Goal: Task Accomplishment & Management: Manage account settings

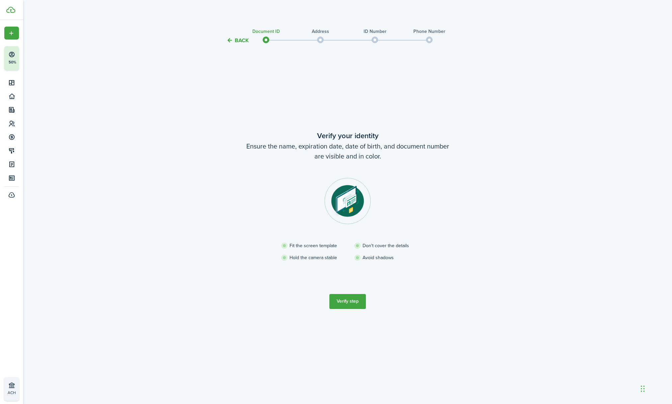
click at [351, 302] on button "Verify step" at bounding box center [347, 301] width 37 height 15
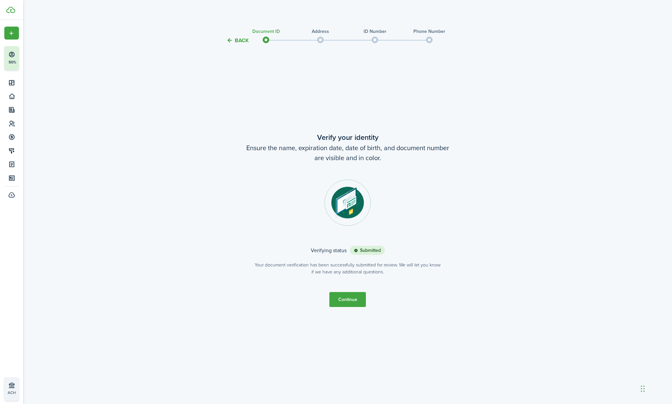
click at [352, 303] on button "Continue" at bounding box center [347, 299] width 37 height 15
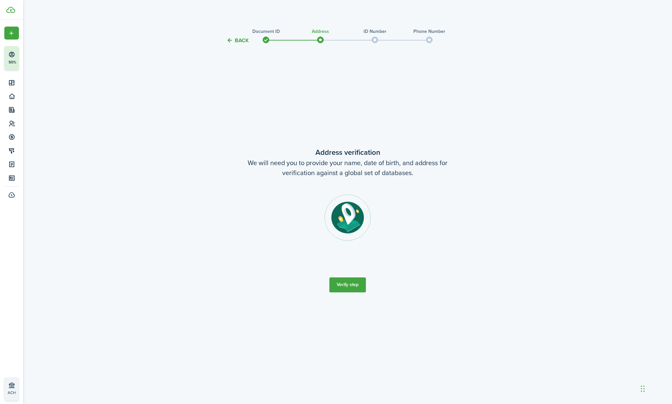
click at [349, 289] on button "Verify step" at bounding box center [347, 284] width 37 height 15
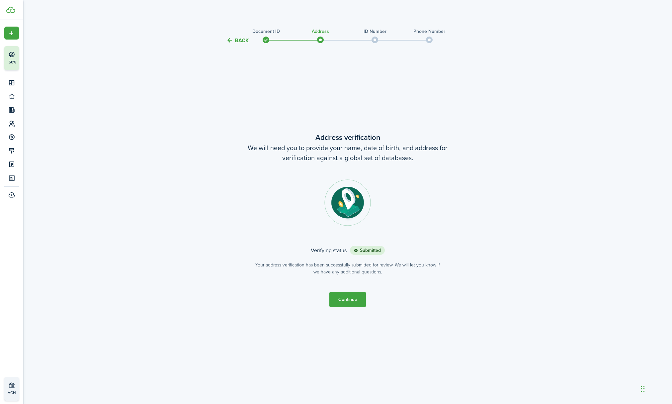
click at [343, 296] on button "Continue" at bounding box center [347, 299] width 37 height 15
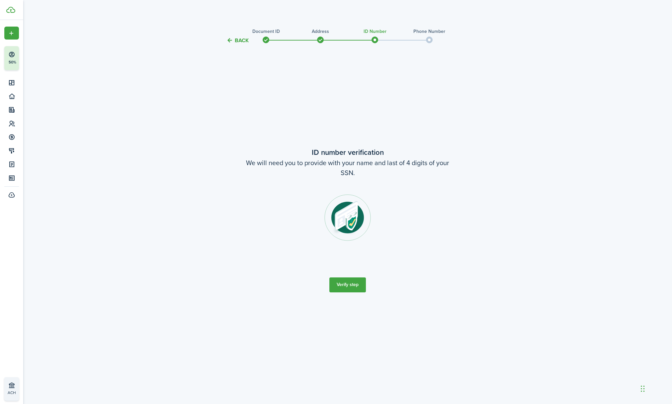
click at [344, 284] on button "Verify step" at bounding box center [347, 284] width 37 height 15
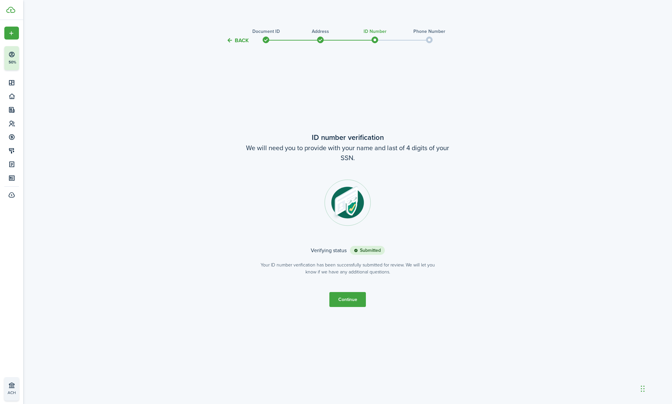
click at [341, 298] on button "Continue" at bounding box center [347, 299] width 37 height 15
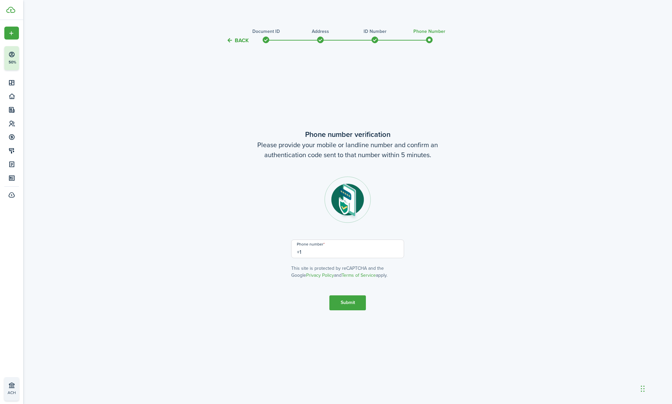
click at [303, 251] on input "+1" at bounding box center [347, 248] width 113 height 19
type input "[PHONE_NUMBER]"
click at [355, 303] on button "Submit" at bounding box center [347, 302] width 37 height 15
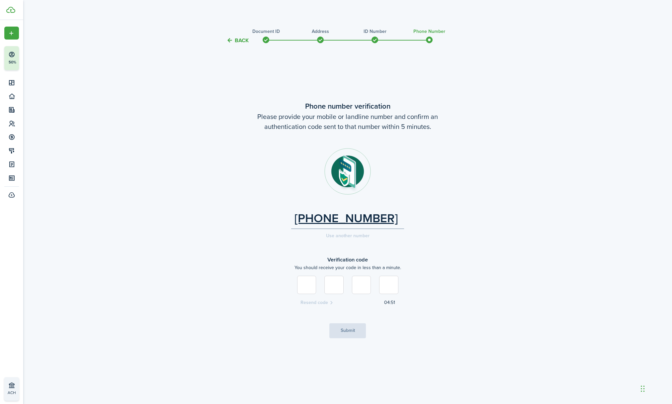
type input "7"
type input "0"
type input "6"
click at [360, 331] on button "Submit" at bounding box center [347, 330] width 37 height 15
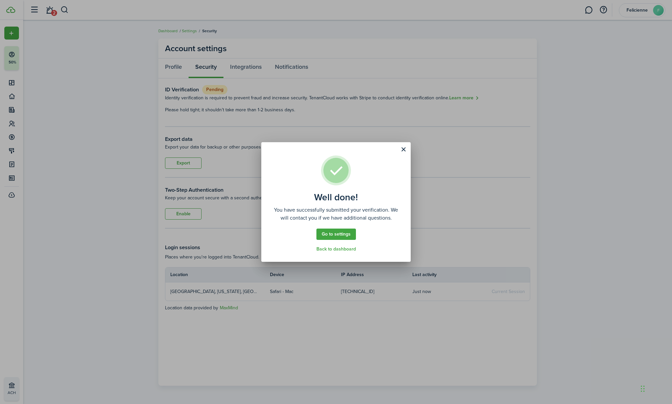
click at [403, 150] on button "Close modal" at bounding box center [403, 149] width 11 height 11
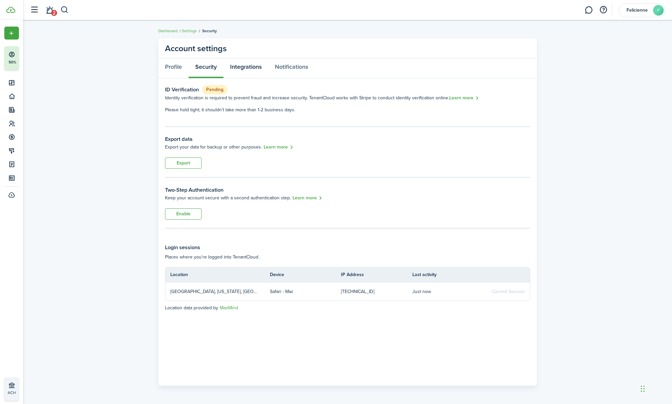
click at [246, 68] on link "Integrations" at bounding box center [245, 68] width 45 height 20
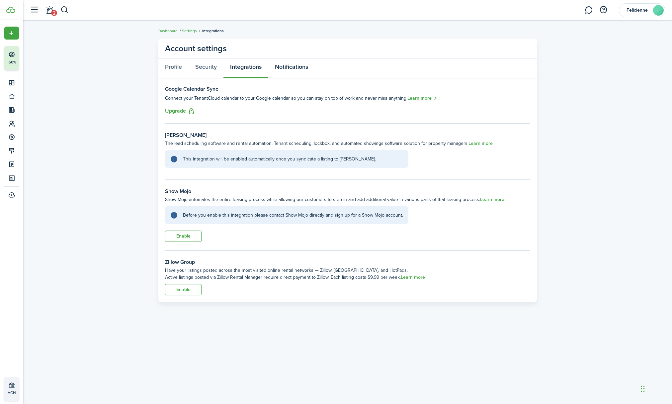
click at [288, 72] on link "Notifications" at bounding box center [291, 68] width 46 height 20
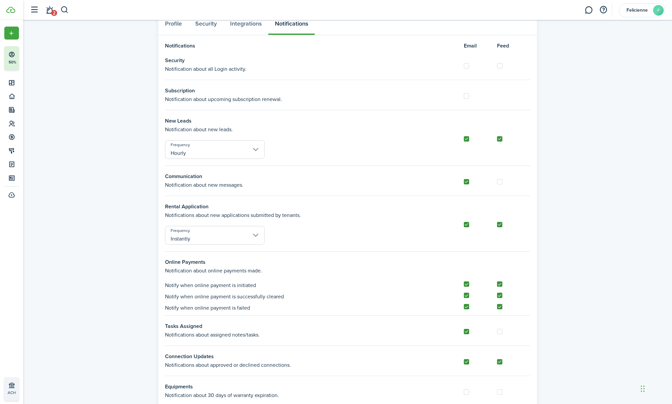
scroll to position [36, 0]
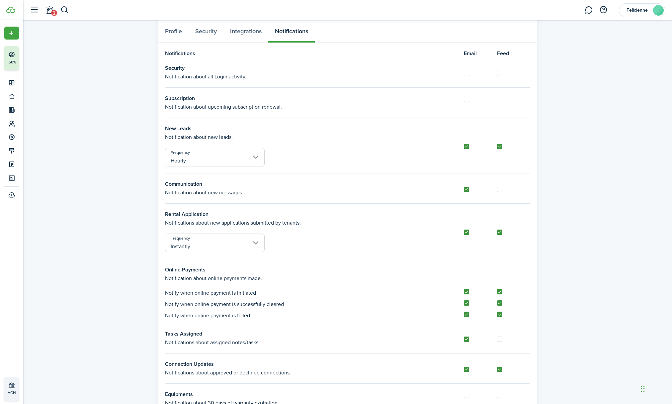
click at [466, 147] on label at bounding box center [466, 146] width 5 height 5
click at [464, 146] on input "checkbox" at bounding box center [463, 146] width 0 height 0
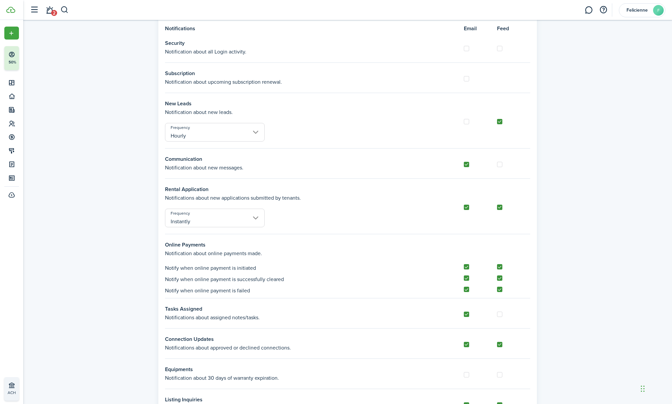
scroll to position [60, 0]
click at [467, 121] on label at bounding box center [466, 121] width 5 height 5
click at [464, 121] on input "checkbox" at bounding box center [463, 121] width 0 height 0
checkbox input "true"
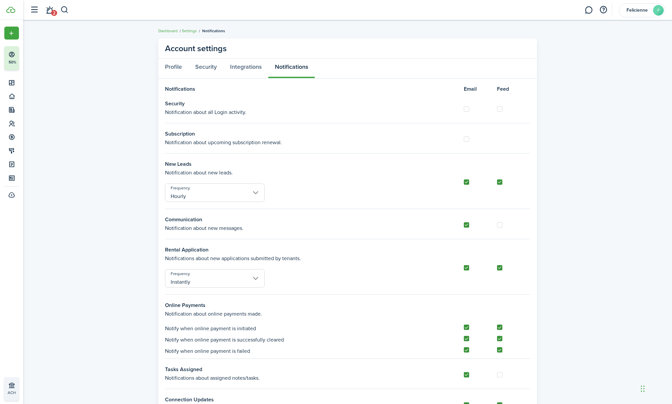
scroll to position [0, 0]
click at [173, 69] on link "Profile" at bounding box center [173, 68] width 30 height 20
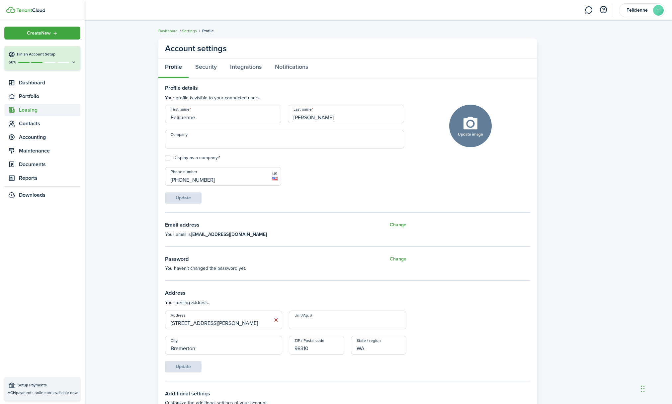
click at [34, 112] on span "Leasing" at bounding box center [49, 110] width 61 height 8
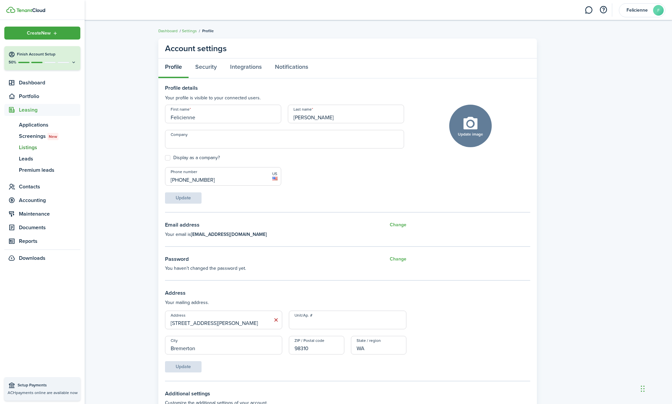
click at [40, 146] on span "Listings" at bounding box center [49, 147] width 61 height 8
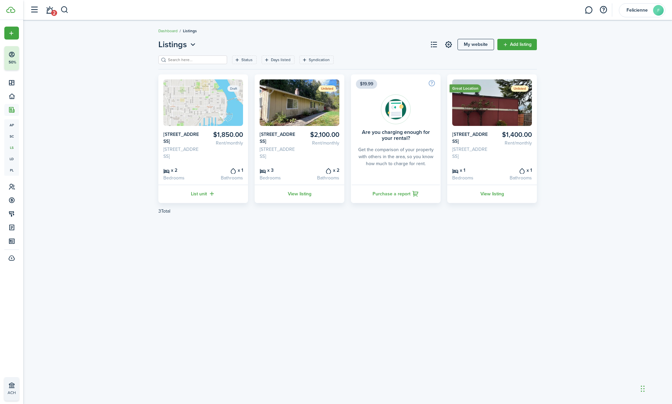
click at [493, 119] on img at bounding box center [492, 102] width 80 height 46
click at [492, 201] on link "View listing" at bounding box center [492, 194] width 90 height 18
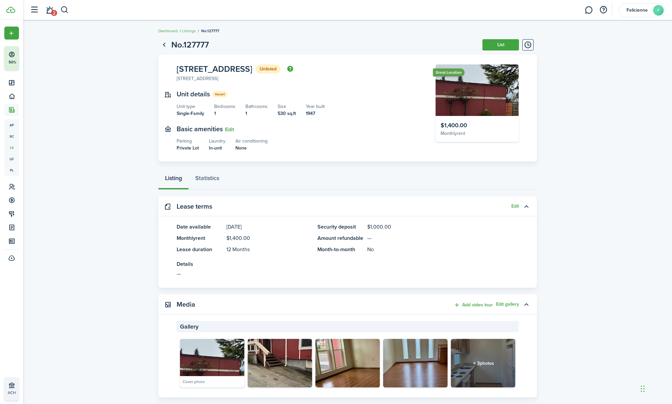
click at [491, 47] on button "List" at bounding box center [500, 44] width 37 height 11
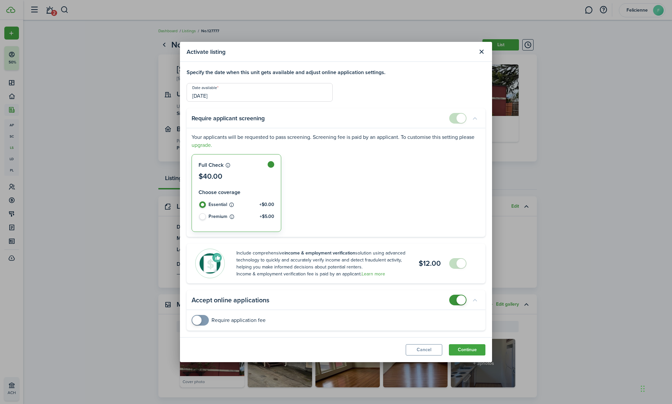
click at [473, 350] on button "Continue" at bounding box center [467, 349] width 37 height 11
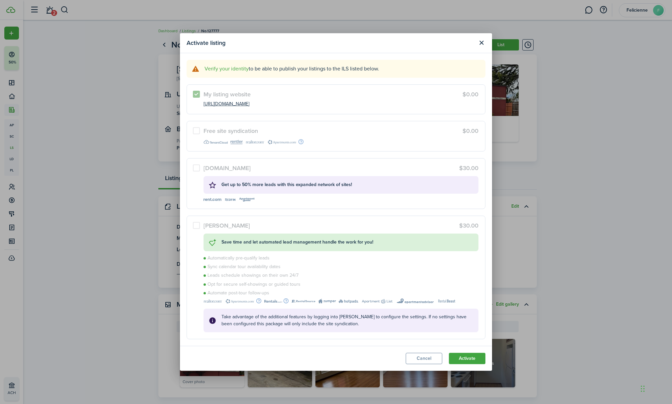
click at [198, 133] on label "Free site syndication $0.00" at bounding box center [336, 136] width 299 height 30
click at [197, 131] on label "Free site syndication $0.00" at bounding box center [336, 136] width 299 height 30
click at [427, 361] on button "Cancel" at bounding box center [424, 358] width 37 height 11
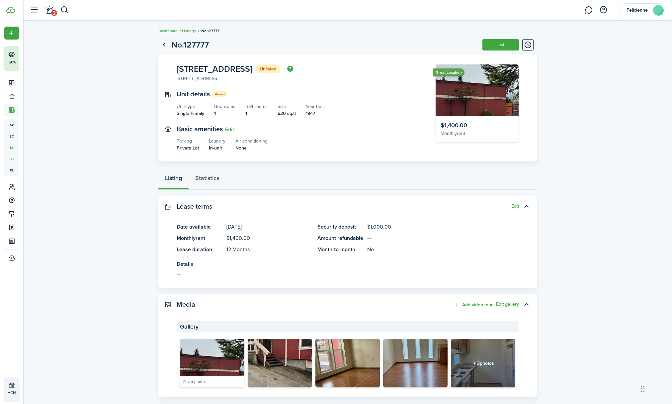
click at [590, 11] on link at bounding box center [588, 10] width 13 height 17
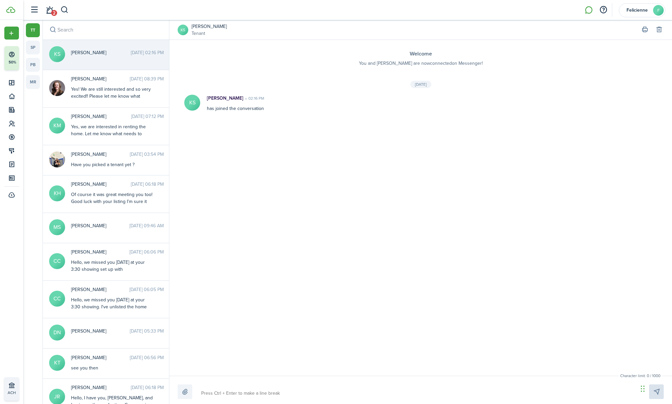
click at [53, 11] on span "2" at bounding box center [54, 13] width 6 height 6
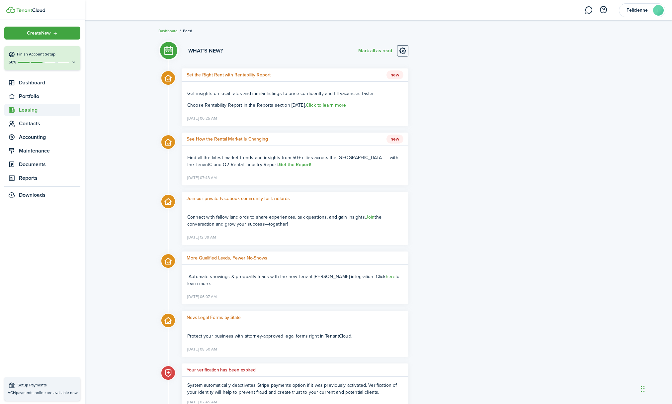
click at [26, 111] on span "Leasing" at bounding box center [49, 110] width 61 height 8
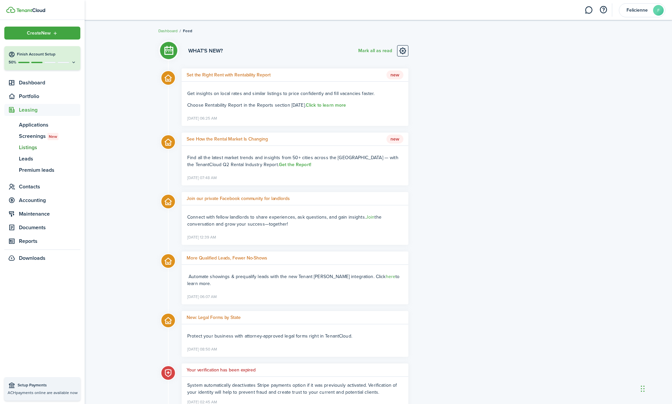
click at [35, 147] on span "Listings" at bounding box center [49, 147] width 61 height 8
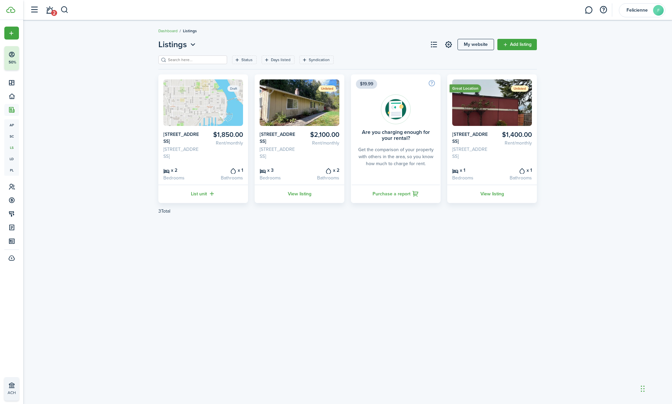
click at [493, 201] on link "View listing" at bounding box center [492, 194] width 90 height 18
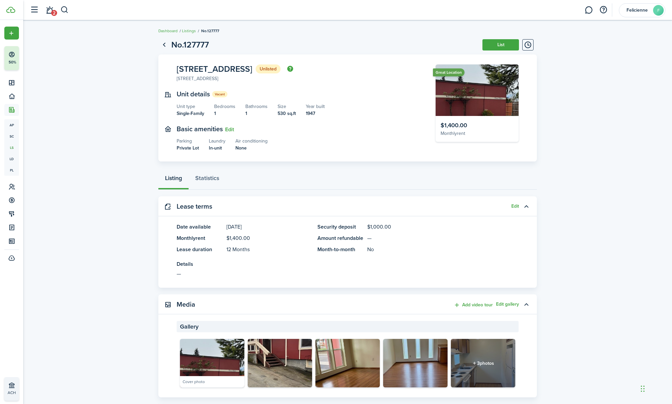
click at [498, 41] on button "List" at bounding box center [500, 44] width 37 height 11
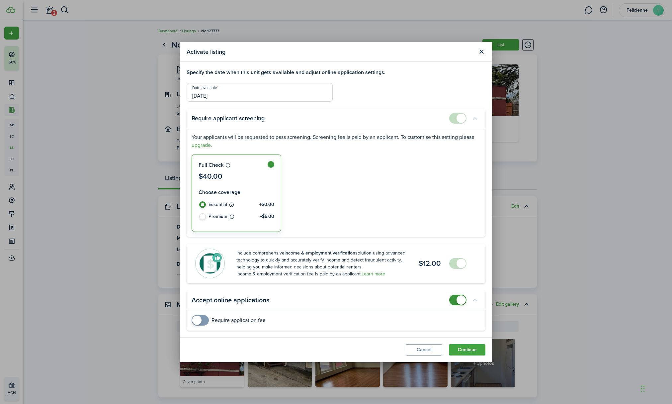
click at [475, 352] on button "Continue" at bounding box center [467, 349] width 37 height 11
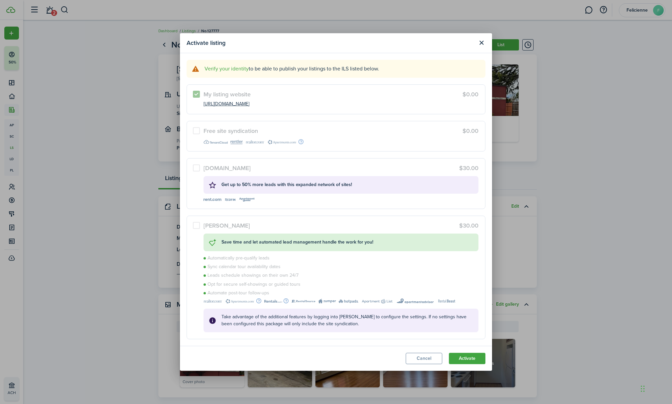
click at [238, 70] on link "Verify your identity" at bounding box center [226, 69] width 44 height 8
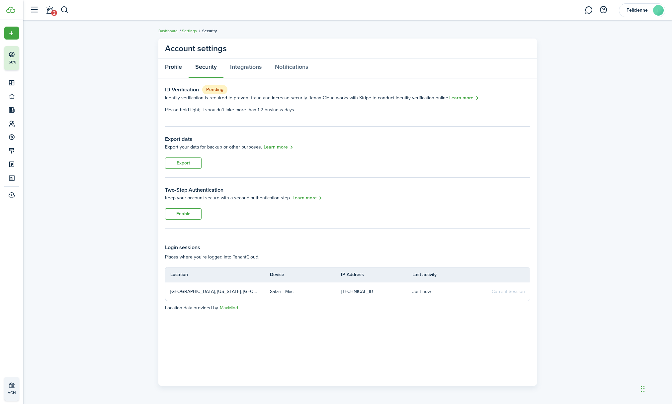
click at [174, 68] on link "Profile" at bounding box center [173, 68] width 30 height 20
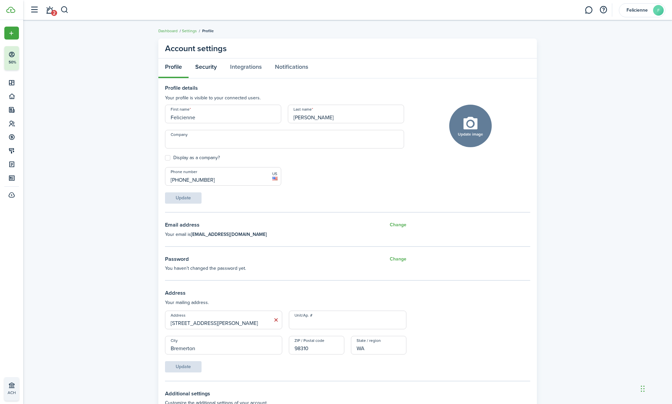
click at [208, 65] on link "Security" at bounding box center [206, 68] width 35 height 20
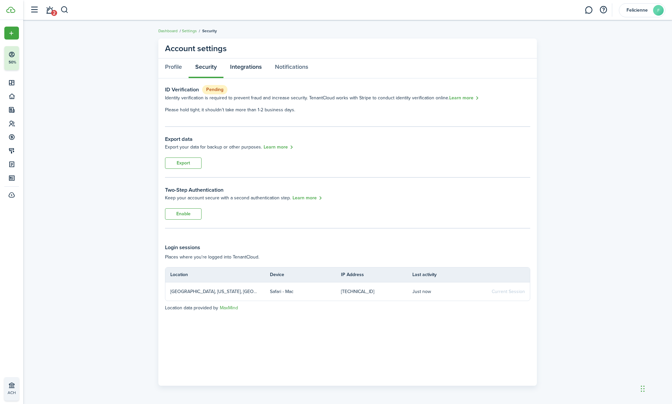
click at [250, 68] on link "Integrations" at bounding box center [245, 68] width 45 height 20
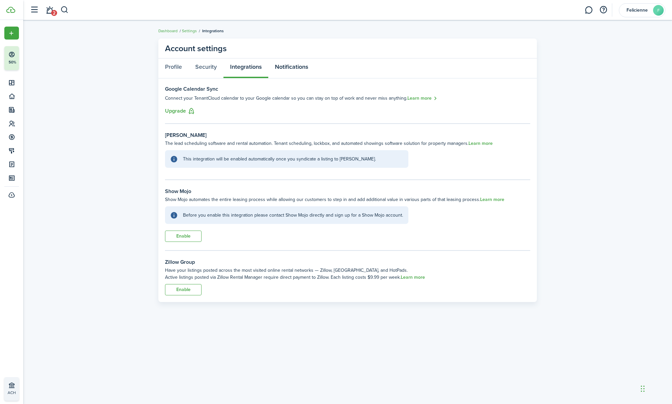
click at [289, 68] on link "Notifications" at bounding box center [291, 68] width 46 height 20
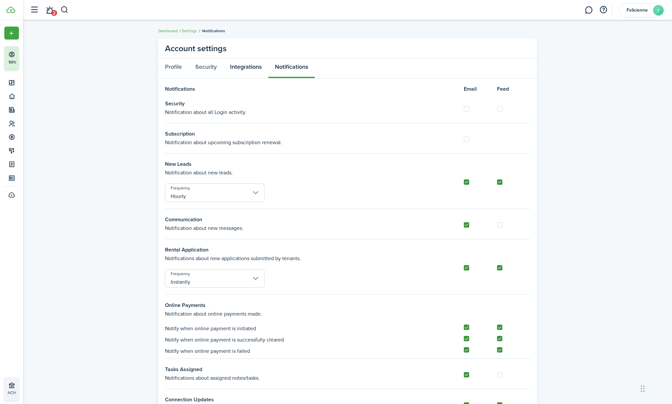
click at [249, 68] on link "Integrations" at bounding box center [245, 68] width 45 height 20
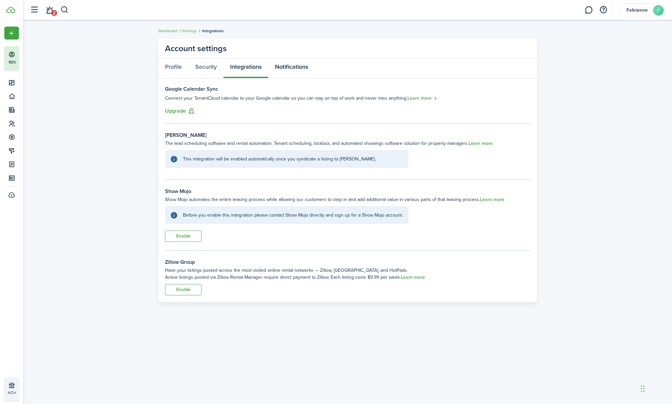
click at [296, 67] on link "Notifications" at bounding box center [291, 68] width 46 height 20
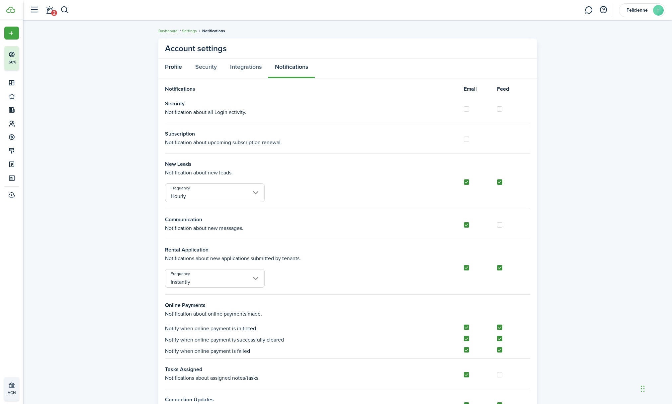
click at [178, 68] on link "Profile" at bounding box center [173, 68] width 30 height 20
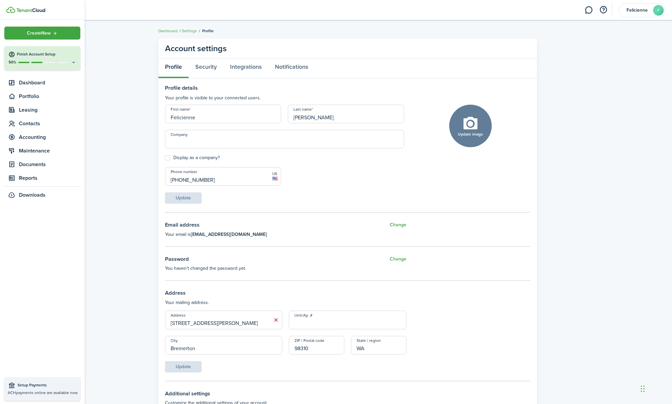
click at [72, 62] on icon at bounding box center [73, 62] width 5 height 5
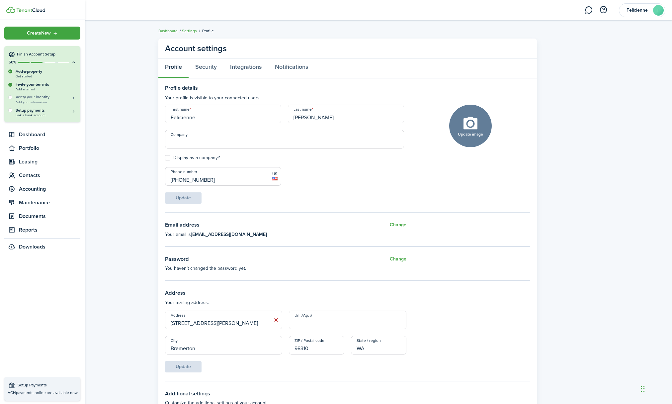
click at [35, 96] on h5 "Verify your identity" at bounding box center [46, 97] width 61 height 6
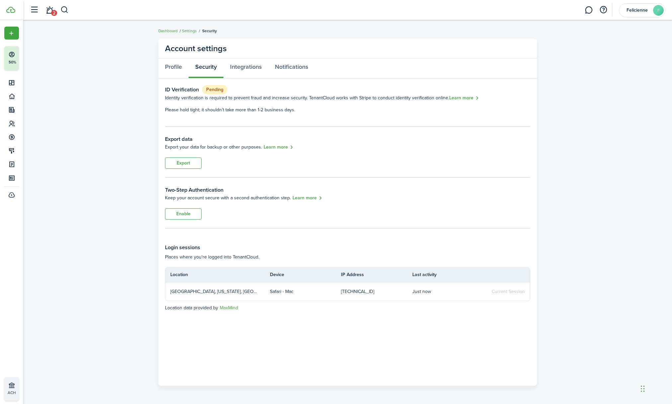
click at [461, 99] on link "Learn more" at bounding box center [464, 98] width 30 height 8
